Goal: Navigation & Orientation: Go to known website

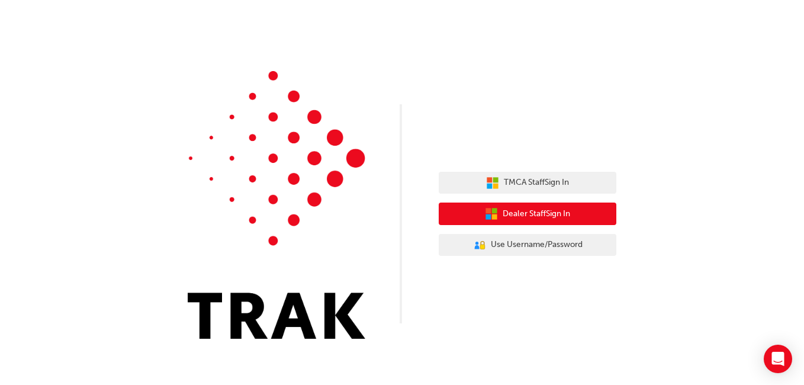
click at [544, 210] on span "Dealer Staff Sign In" at bounding box center [536, 214] width 67 height 14
